Goal: Task Accomplishment & Management: Manage account settings

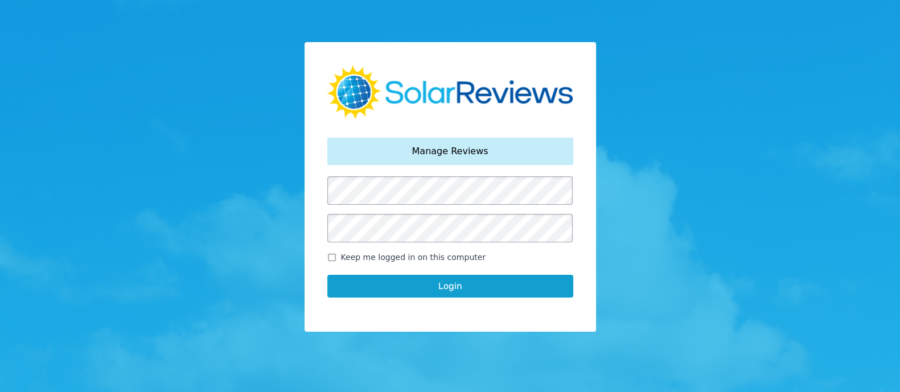
click at [451, 286] on button "Login" at bounding box center [450, 286] width 246 height 23
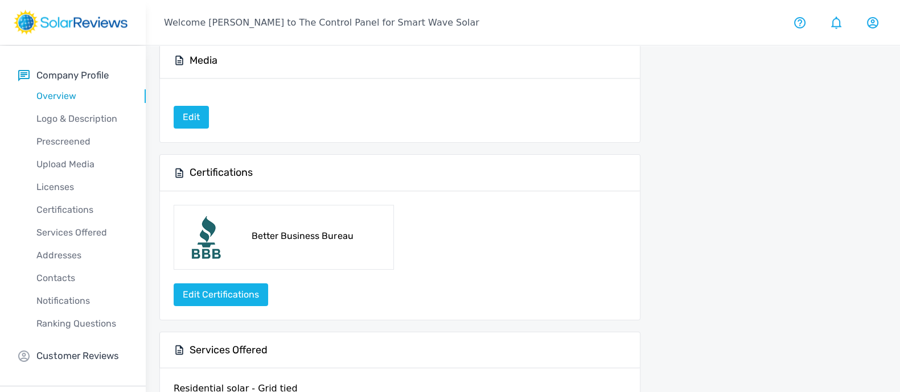
scroll to position [356, 0]
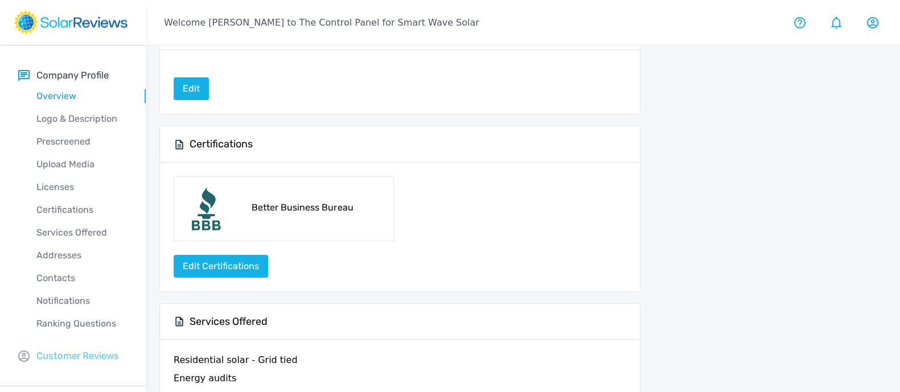
click at [65, 357] on p "Customer Reviews" at bounding box center [77, 356] width 83 height 14
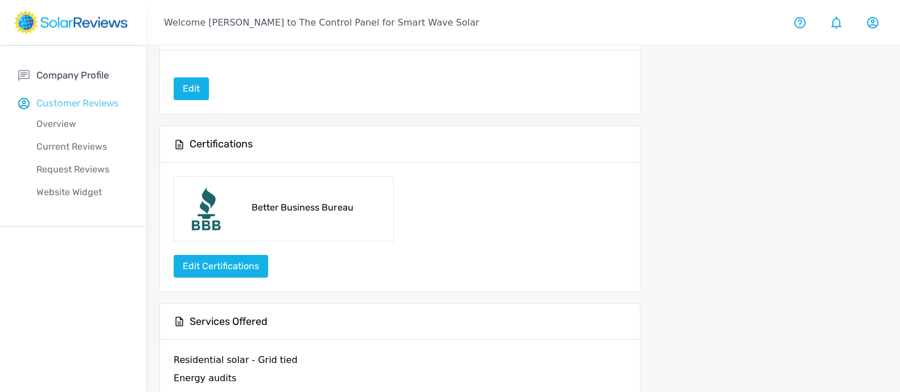
click at [83, 108] on p "Customer Reviews" at bounding box center [77, 103] width 83 height 14
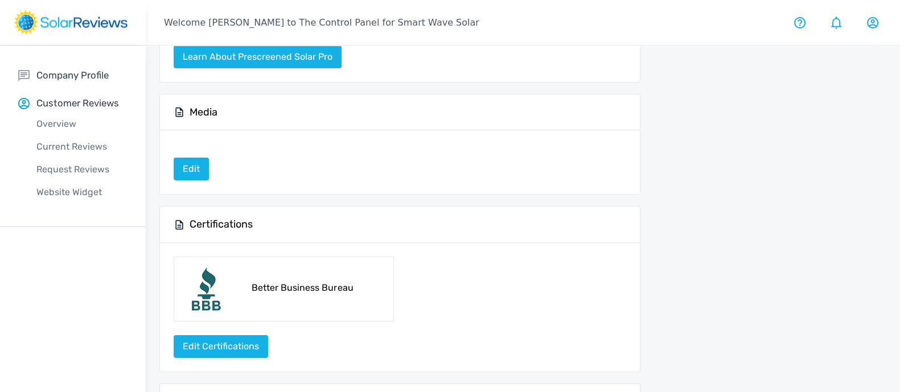
scroll to position [0, 0]
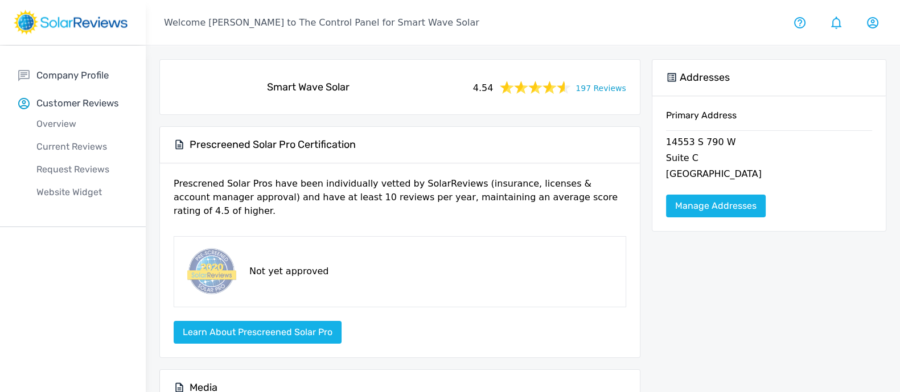
click at [605, 88] on link "197 Reviews" at bounding box center [600, 87] width 50 height 14
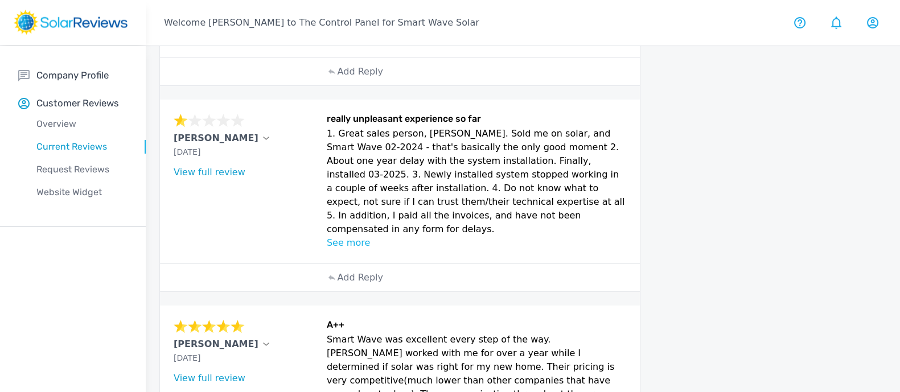
scroll to position [1010, 0]
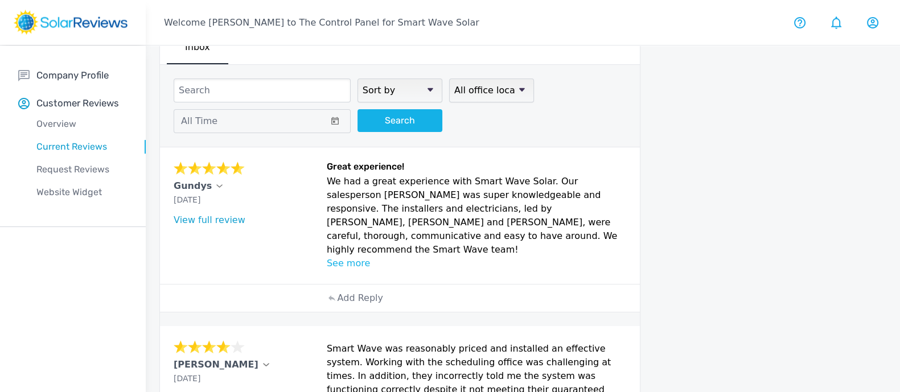
scroll to position [0, 0]
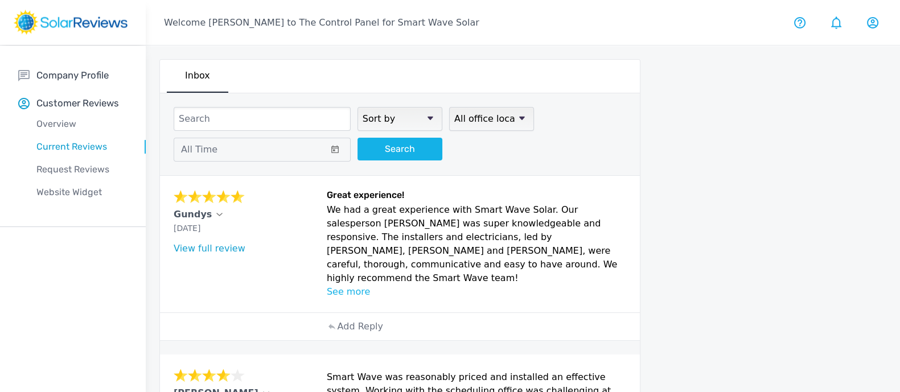
click at [432, 118] on icon at bounding box center [430, 118] width 6 height 4
click at [432, 118] on select "Sort by newest oldest Rating: highest to lowest Rating: lowest to highest" at bounding box center [399, 119] width 85 height 24
click at [428, 117] on icon at bounding box center [430, 118] width 6 height 3
click at [428, 116] on select "Sort by newest oldest Rating: highest to lowest Rating: lowest to highest" at bounding box center [399, 119] width 85 height 24
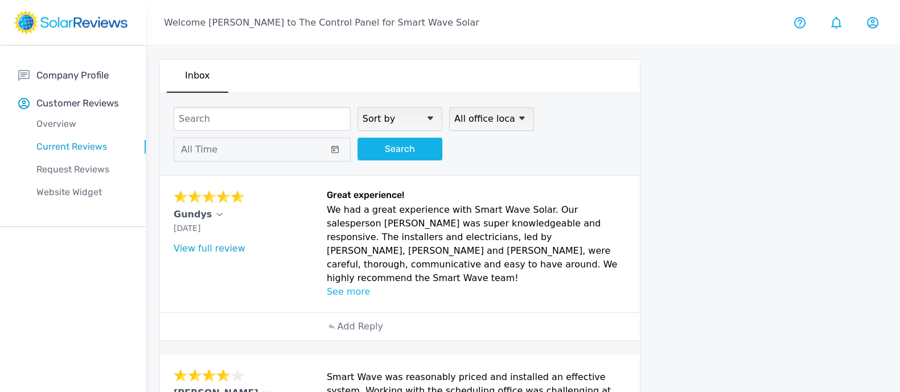
click at [434, 116] on select "Sort by newest oldest Rating: highest to lowest Rating: lowest to highest" at bounding box center [399, 119] width 85 height 24
click at [357, 107] on select "Sort by newest oldest Rating: highest to lowest Rating: lowest to highest" at bounding box center [399, 119] width 85 height 24
click at [422, 145] on button "Search" at bounding box center [399, 149] width 85 height 23
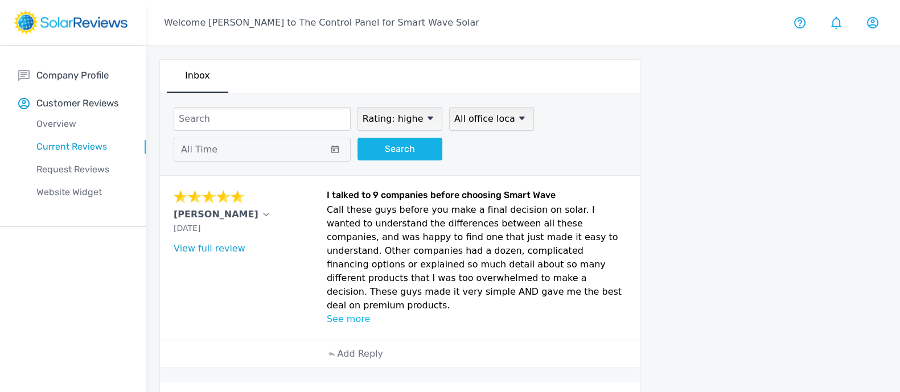
click at [430, 118] on icon at bounding box center [430, 118] width 6 height 3
click at [430, 118] on select "Sort by newest oldest Rating: highest to lowest Rating: lowest to highest" at bounding box center [399, 119] width 85 height 24
click at [430, 118] on icon at bounding box center [430, 118] width 6 height 3
click at [430, 118] on select "Sort by newest oldest Rating: highest to lowest Rating: lowest to highest" at bounding box center [399, 119] width 85 height 24
click at [429, 113] on select "Sort by newest oldest Rating: highest to lowest Rating: lowest to highest" at bounding box center [399, 119] width 85 height 24
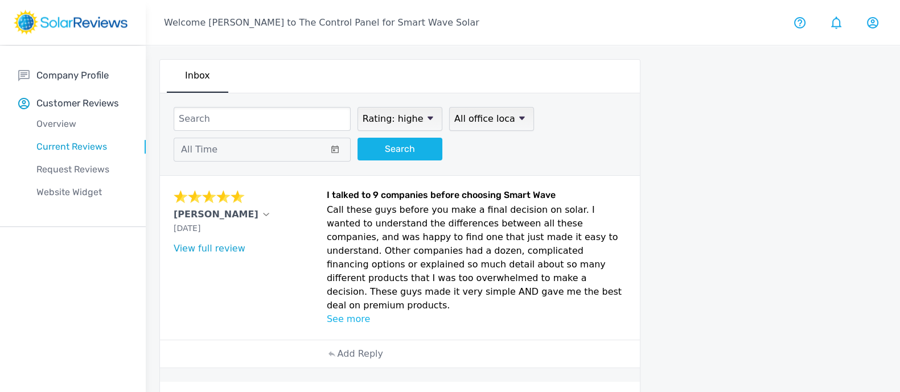
select select "lowest"
click at [357, 107] on select "Sort by newest oldest Rating: highest to lowest Rating: lowest to highest" at bounding box center [399, 119] width 85 height 24
click at [396, 146] on button "Search" at bounding box center [399, 149] width 85 height 23
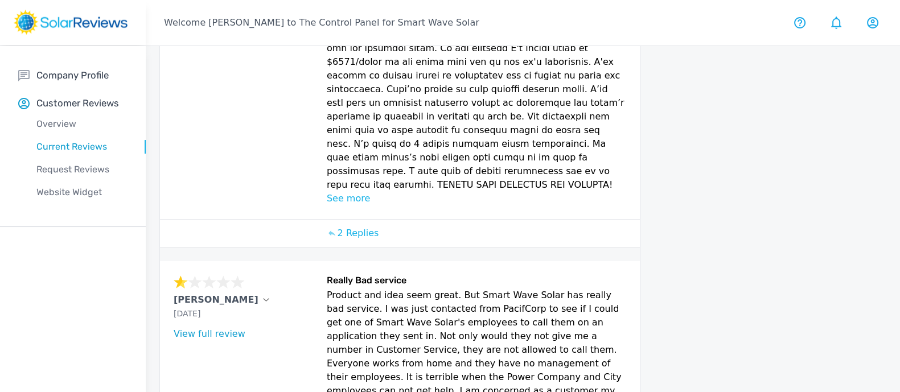
scroll to position [1322, 0]
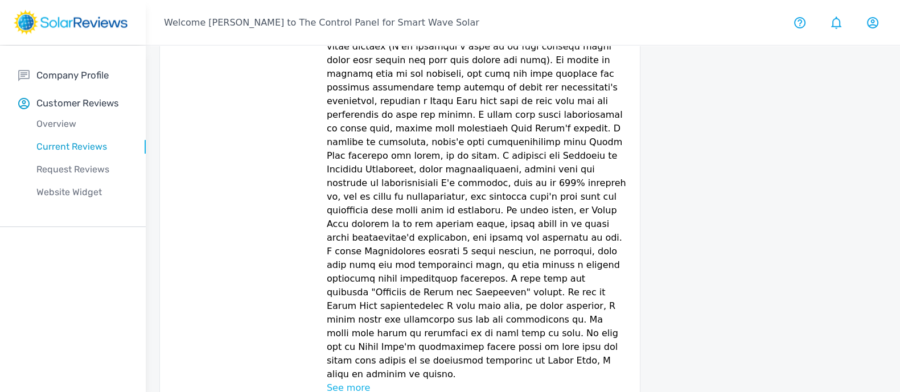
scroll to position [1607, 0]
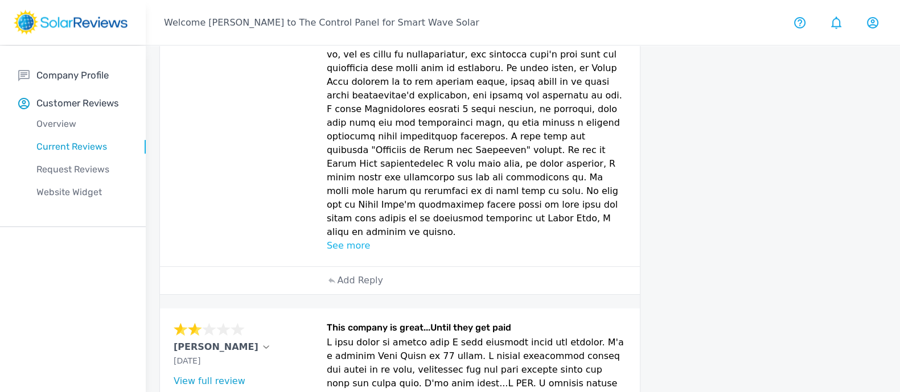
click at [213, 340] on div "[PERSON_NAME]" at bounding box center [247, 347] width 146 height 14
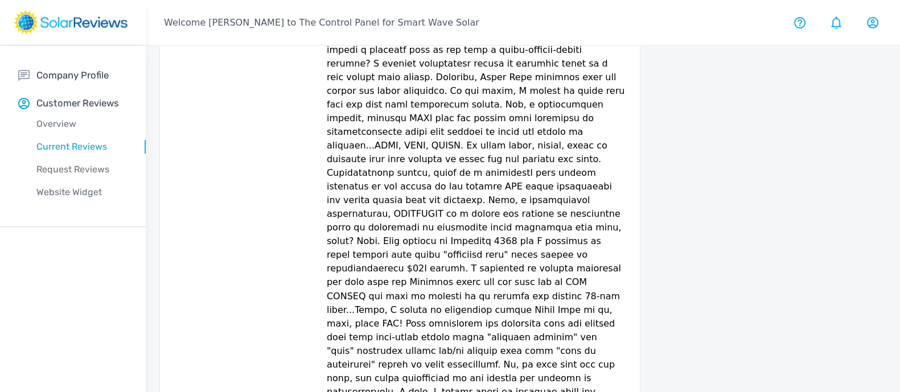
scroll to position [2564, 0]
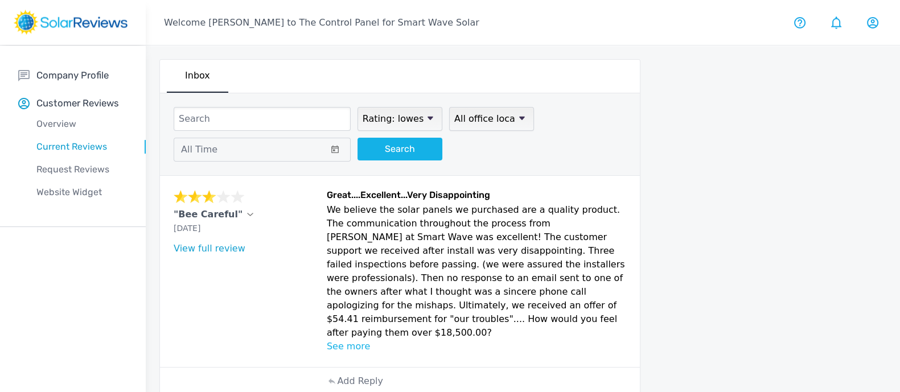
scroll to position [0, 0]
click at [355, 340] on p "See more" at bounding box center [476, 347] width 299 height 14
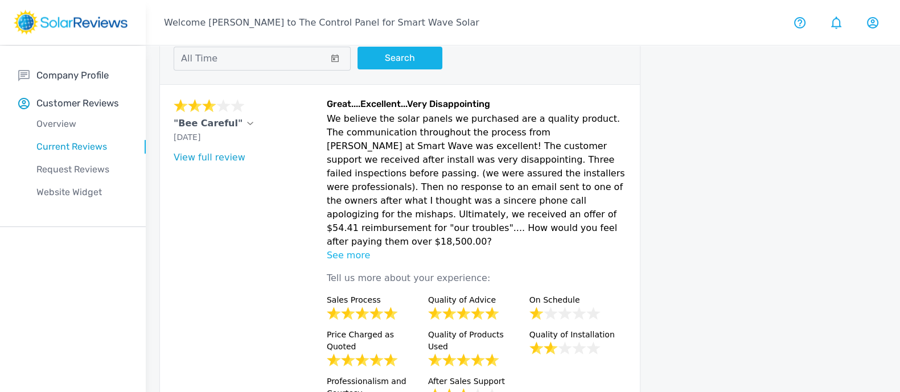
scroll to position [71, 0]
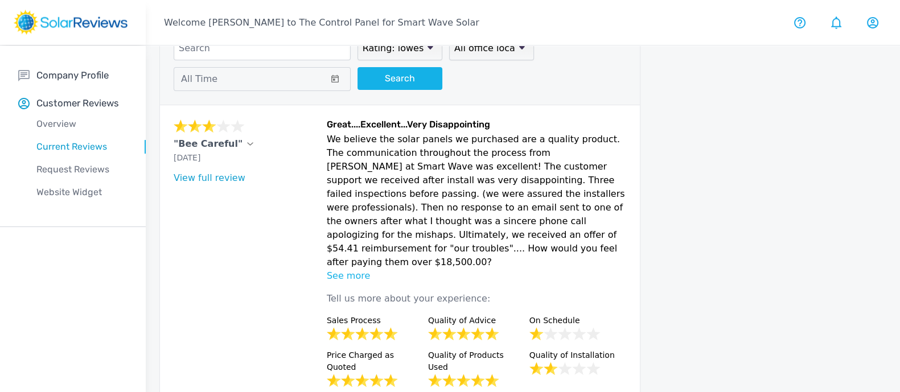
click at [357, 269] on p "See more" at bounding box center [476, 276] width 299 height 14
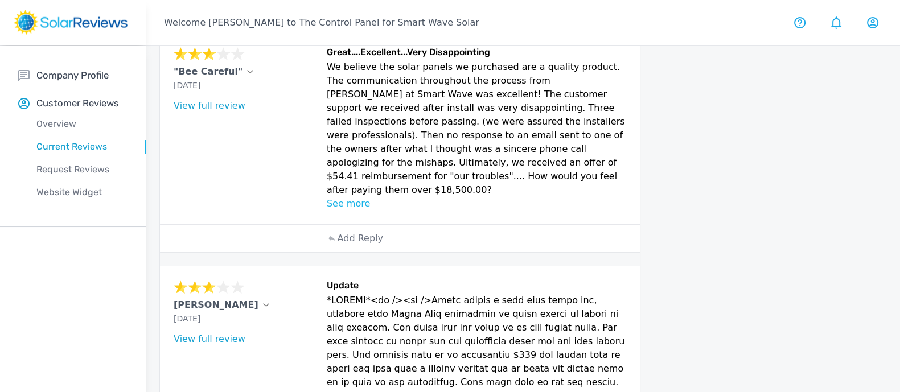
scroll to position [0, 0]
